Goal: Transaction & Acquisition: Purchase product/service

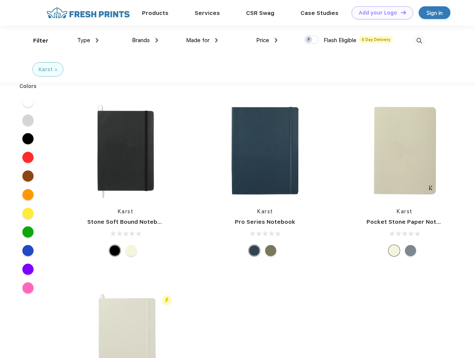
click at [380, 13] on link "Add your Logo Design Tool" at bounding box center [383, 12] width 62 height 13
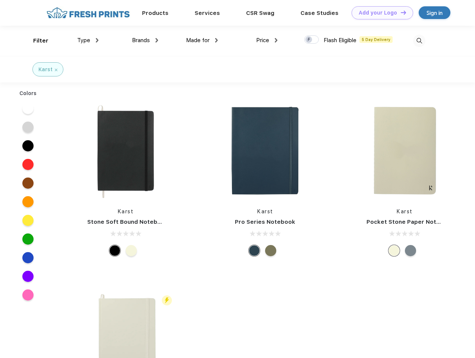
click at [0, 0] on div "Design Tool" at bounding box center [0, 0] width 0 height 0
click at [400, 12] on link "Add your Logo Design Tool" at bounding box center [383, 12] width 62 height 13
click at [36, 41] on div "Filter" at bounding box center [40, 41] width 15 height 9
click at [88, 40] on span "Type" at bounding box center [83, 40] width 13 height 7
click at [145, 40] on span "Brands" at bounding box center [141, 40] width 18 height 7
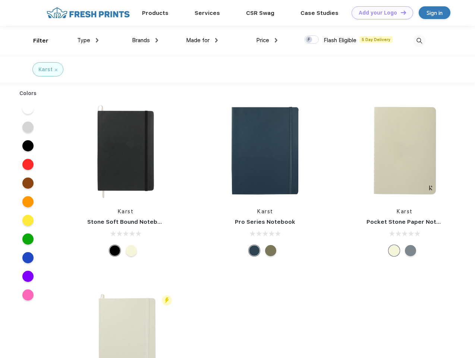
click at [202, 40] on span "Made for" at bounding box center [197, 40] width 23 height 7
click at [267, 40] on span "Price" at bounding box center [262, 40] width 13 height 7
click at [312, 40] on div at bounding box center [311, 39] width 15 height 8
click at [309, 40] on input "checkbox" at bounding box center [306, 37] width 5 height 5
click at [419, 41] on img at bounding box center [419, 41] width 12 height 12
